Goal: Task Accomplishment & Management: Manage account settings

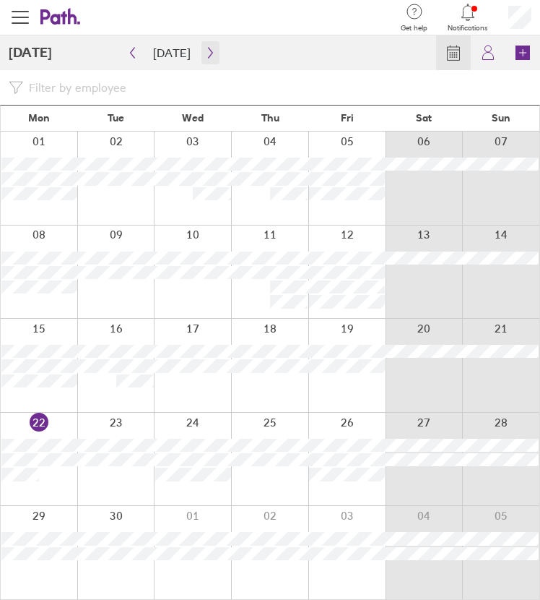
click at [205, 52] on icon "button" at bounding box center [210, 53] width 11 height 12
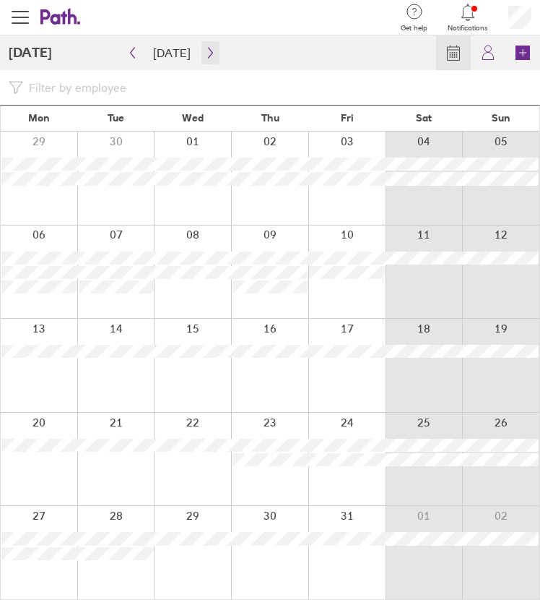
click at [205, 52] on icon "button" at bounding box center [210, 53] width 11 height 12
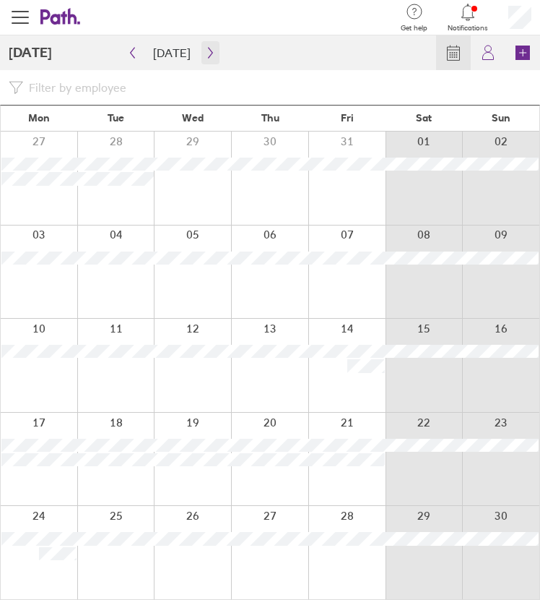
click at [205, 52] on icon "button" at bounding box center [210, 53] width 11 height 12
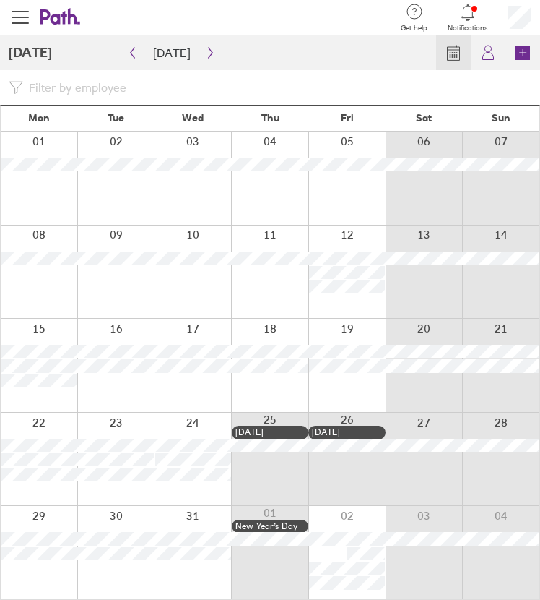
click at [205, 425] on div at bounding box center [192, 459] width 77 height 93
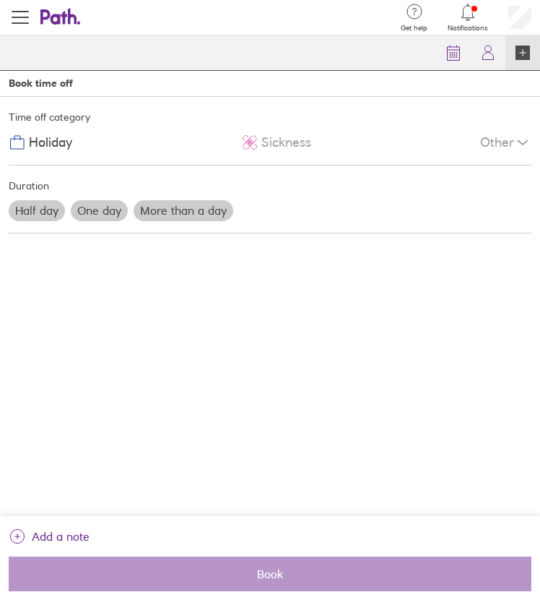
click at [97, 212] on label "One day" at bounding box center [99, 210] width 57 height 20
click at [0, 0] on input "One day" at bounding box center [0, 0] width 0 height 0
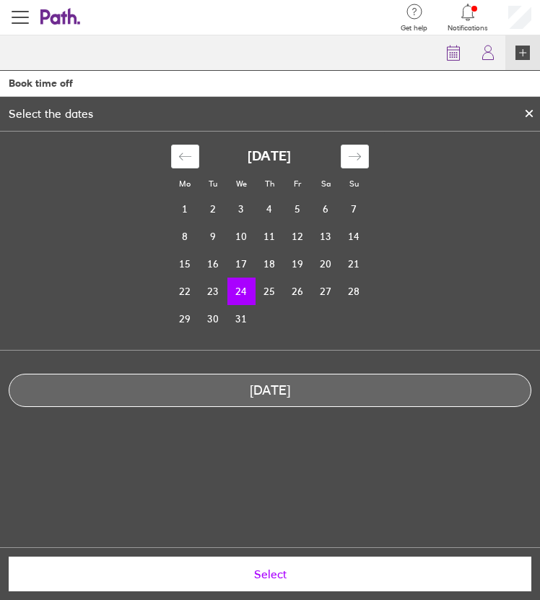
click at [335, 578] on span "Select" at bounding box center [270, 573] width 503 height 13
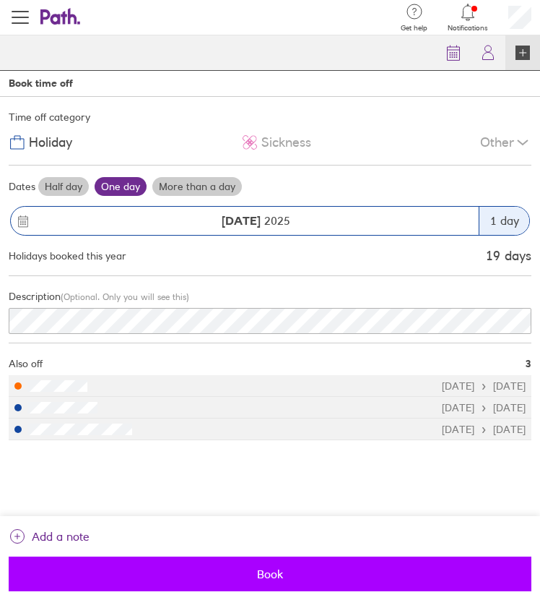
click at [327, 580] on span "Book" at bounding box center [270, 573] width 503 height 13
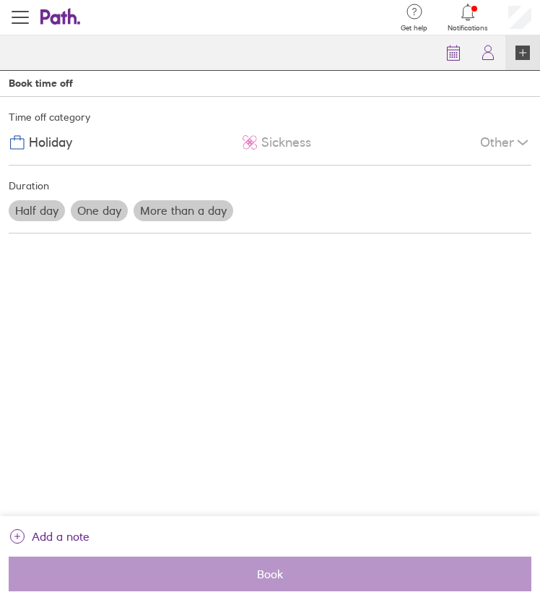
click at [48, 211] on label "Half day" at bounding box center [37, 210] width 56 height 20
click at [0, 0] on input "Half day" at bounding box center [0, 0] width 0 height 0
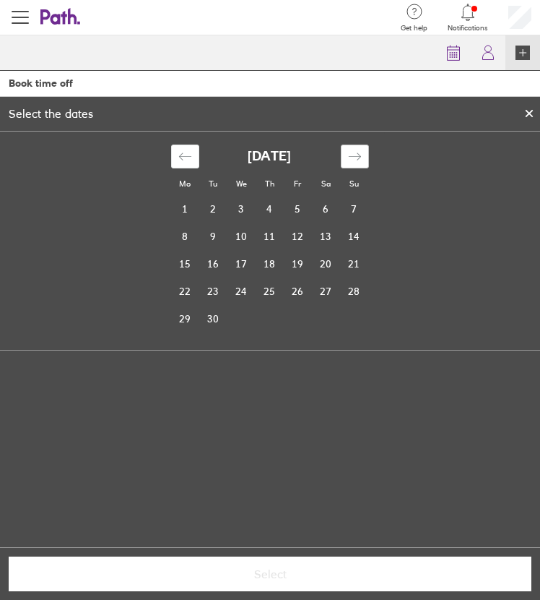
click at [358, 154] on icon "Move forward to switch to the next month." at bounding box center [355, 157] width 14 height 14
click at [209, 319] on td "28" at bounding box center [213, 318] width 28 height 27
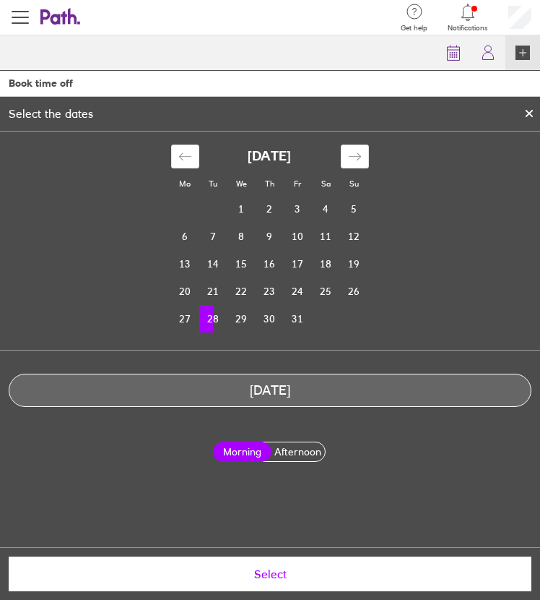
click at [298, 459] on label "Afternoon" at bounding box center [298, 451] width 59 height 19
click at [0, 0] on input "Afternoon" at bounding box center [0, 0] width 0 height 0
click at [317, 579] on span "Select" at bounding box center [270, 573] width 503 height 13
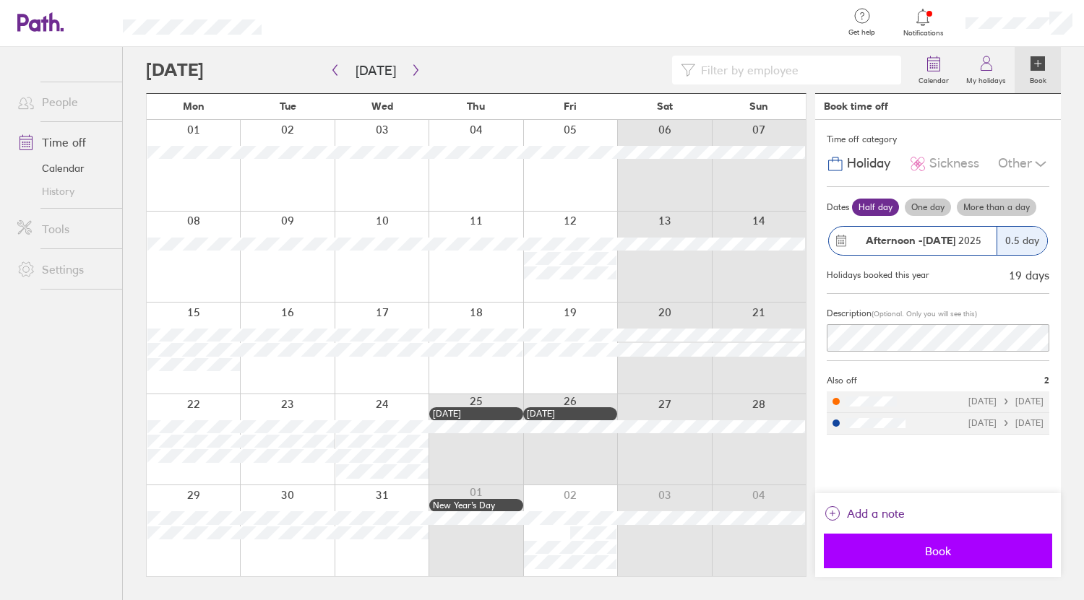
click at [968, 562] on button "Book" at bounding box center [938, 551] width 228 height 35
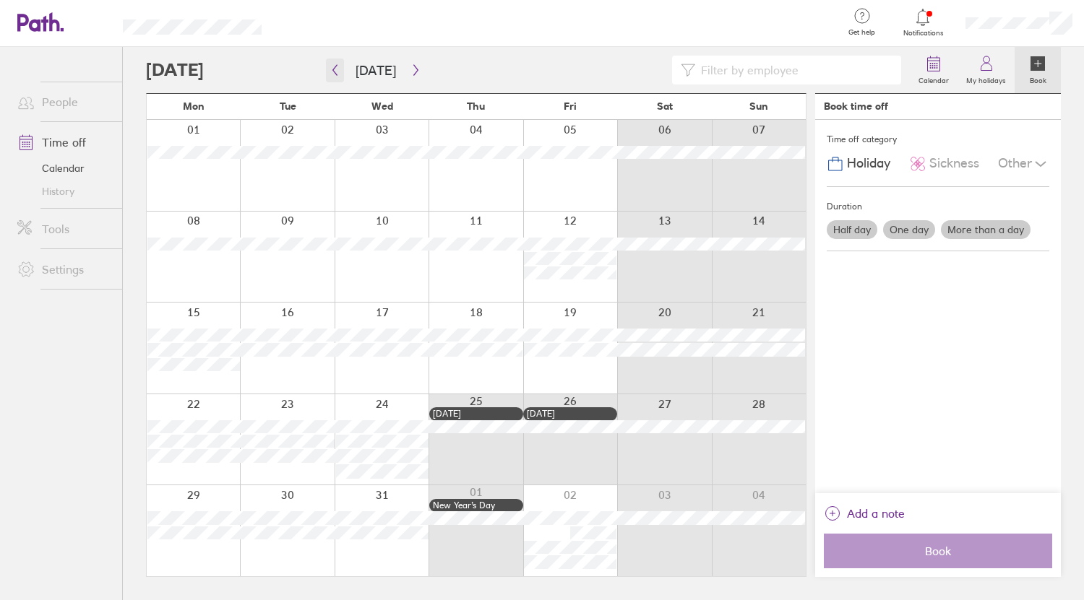
click at [343, 74] on button "button" at bounding box center [335, 71] width 18 height 24
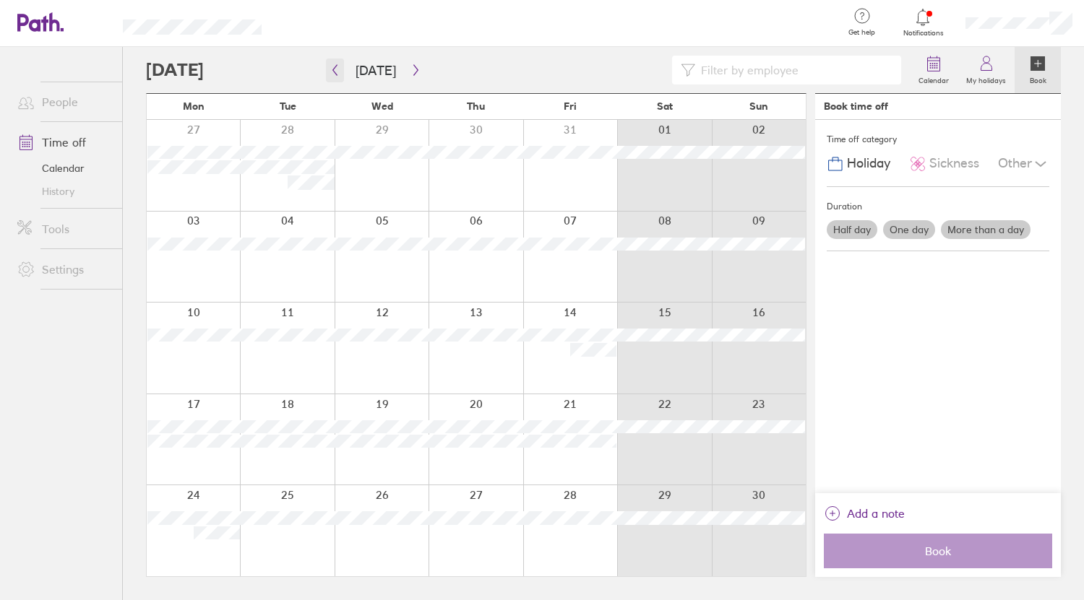
click at [338, 70] on icon "button" at bounding box center [334, 70] width 11 height 12
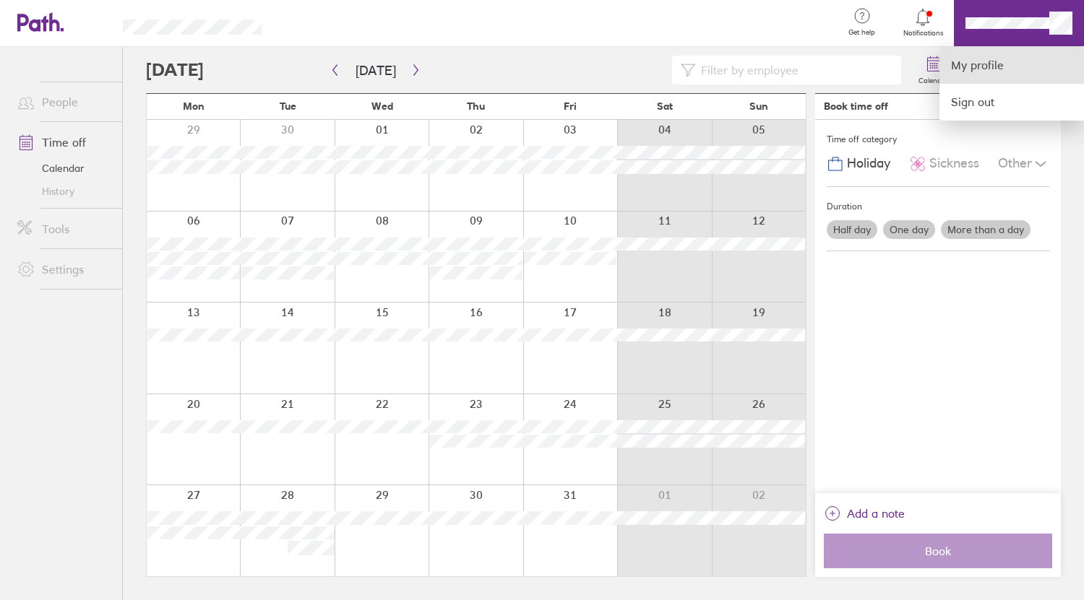
click at [997, 54] on link "My profile" at bounding box center [1011, 65] width 145 height 37
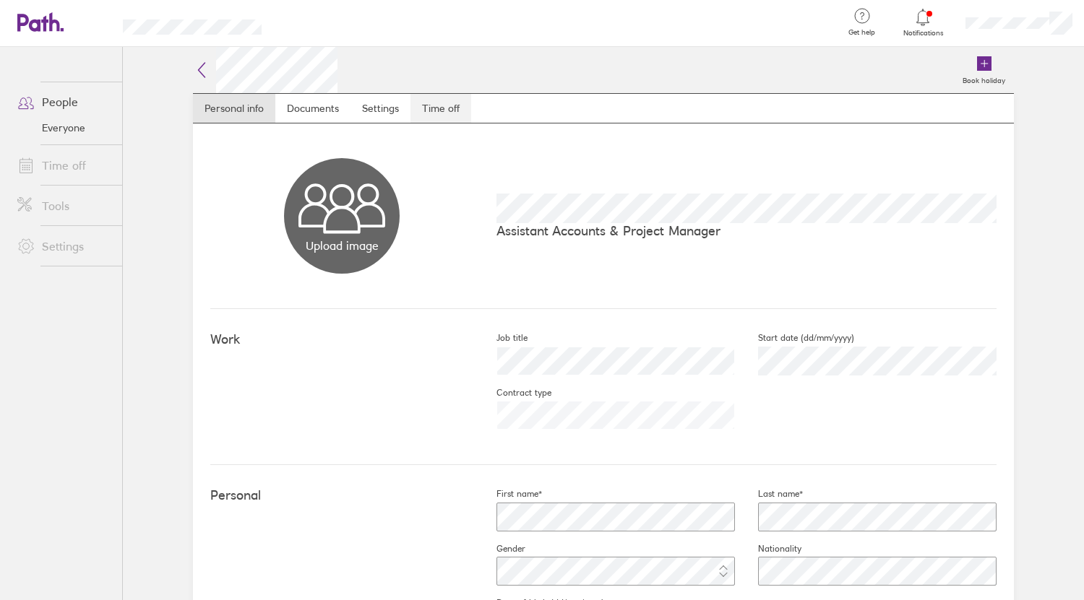
click at [424, 106] on link "Time off" at bounding box center [440, 108] width 61 height 29
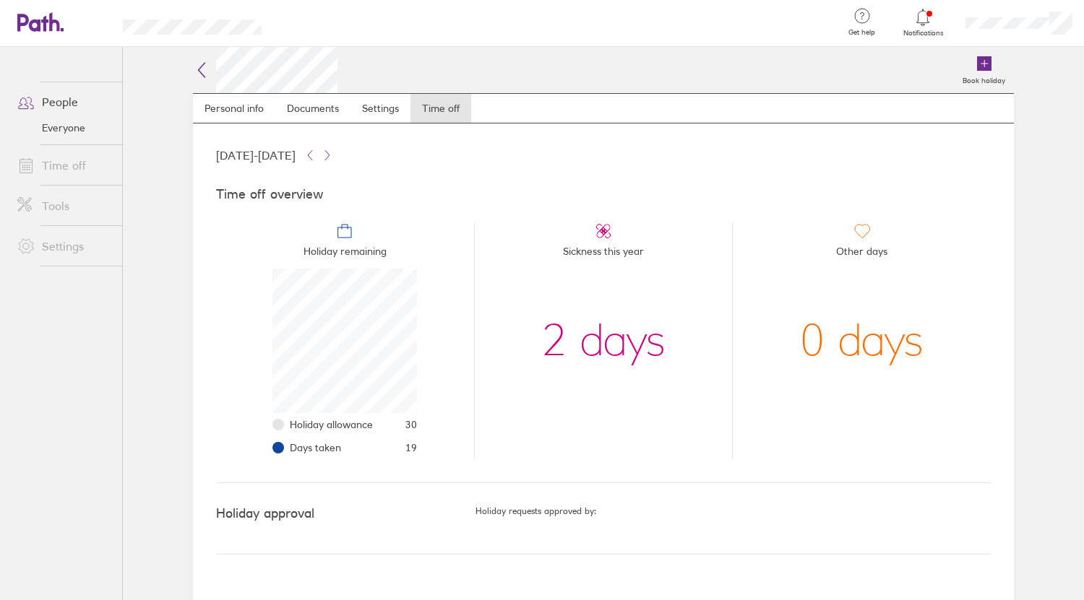
scroll to position [145, 145]
